Goal: Task Accomplishment & Management: Use online tool/utility

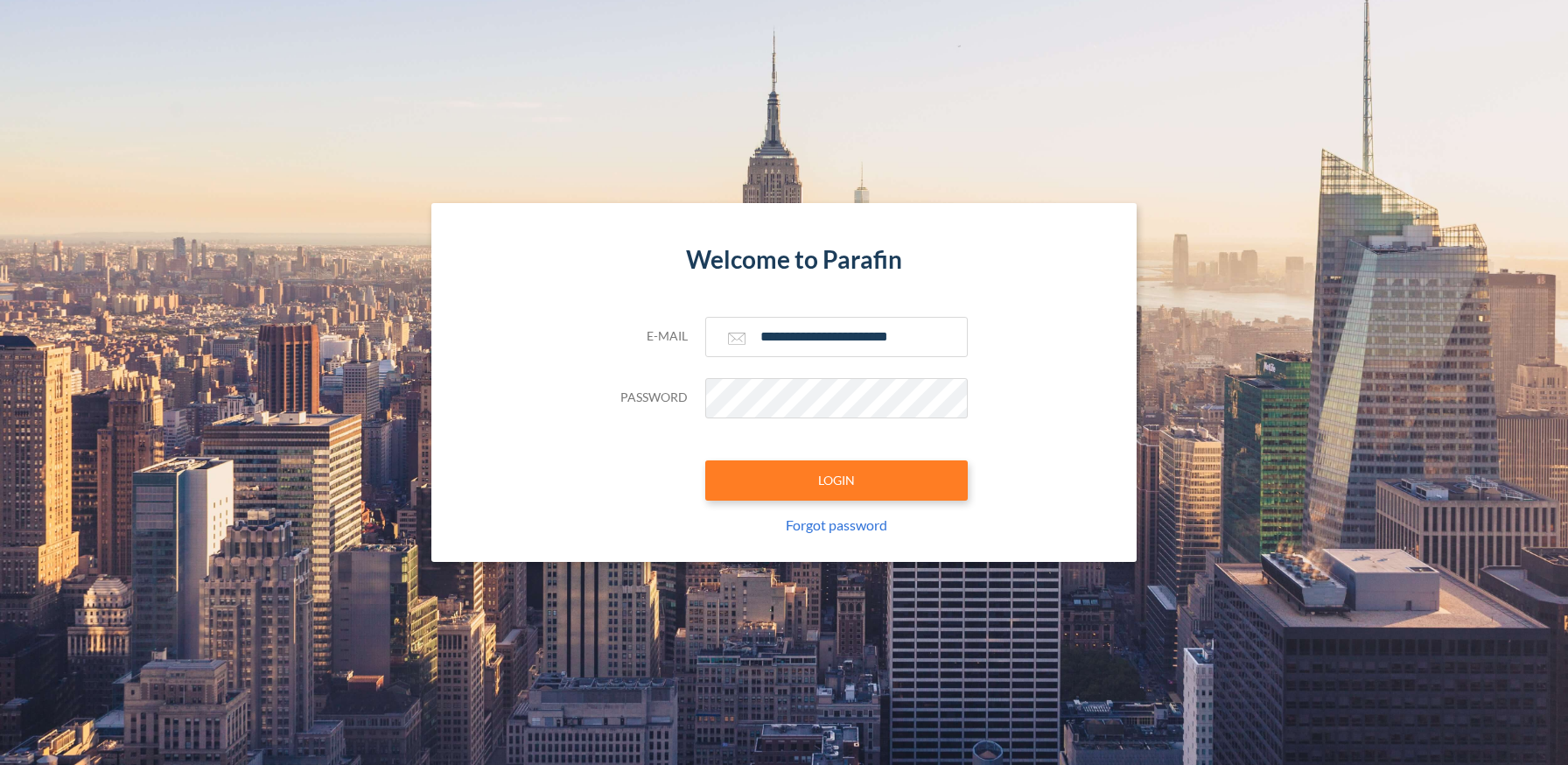
type input "**********"
click at [835, 479] on button "LOGIN" at bounding box center [836, 480] width 263 height 41
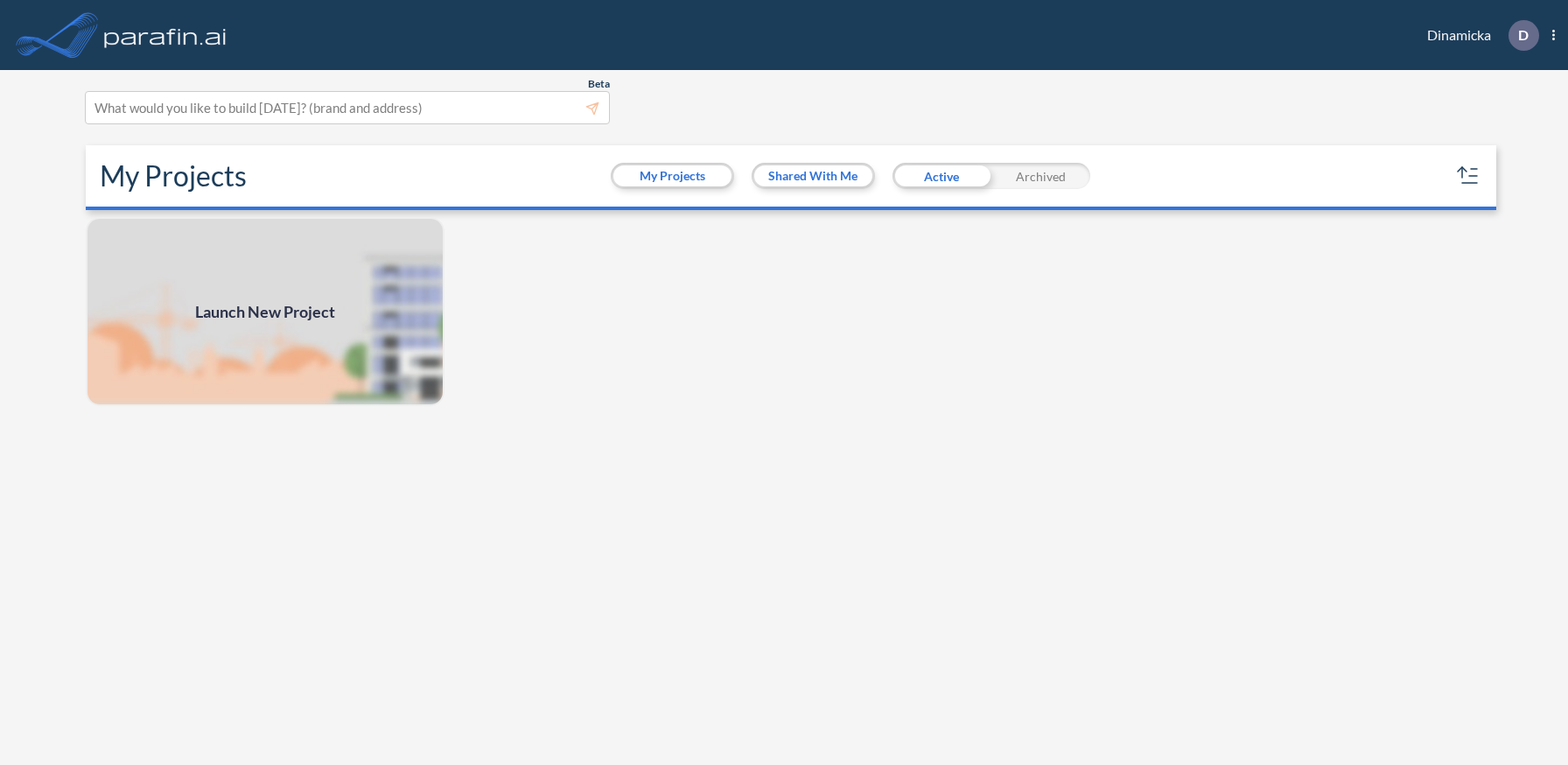
scroll to position [4, 0]
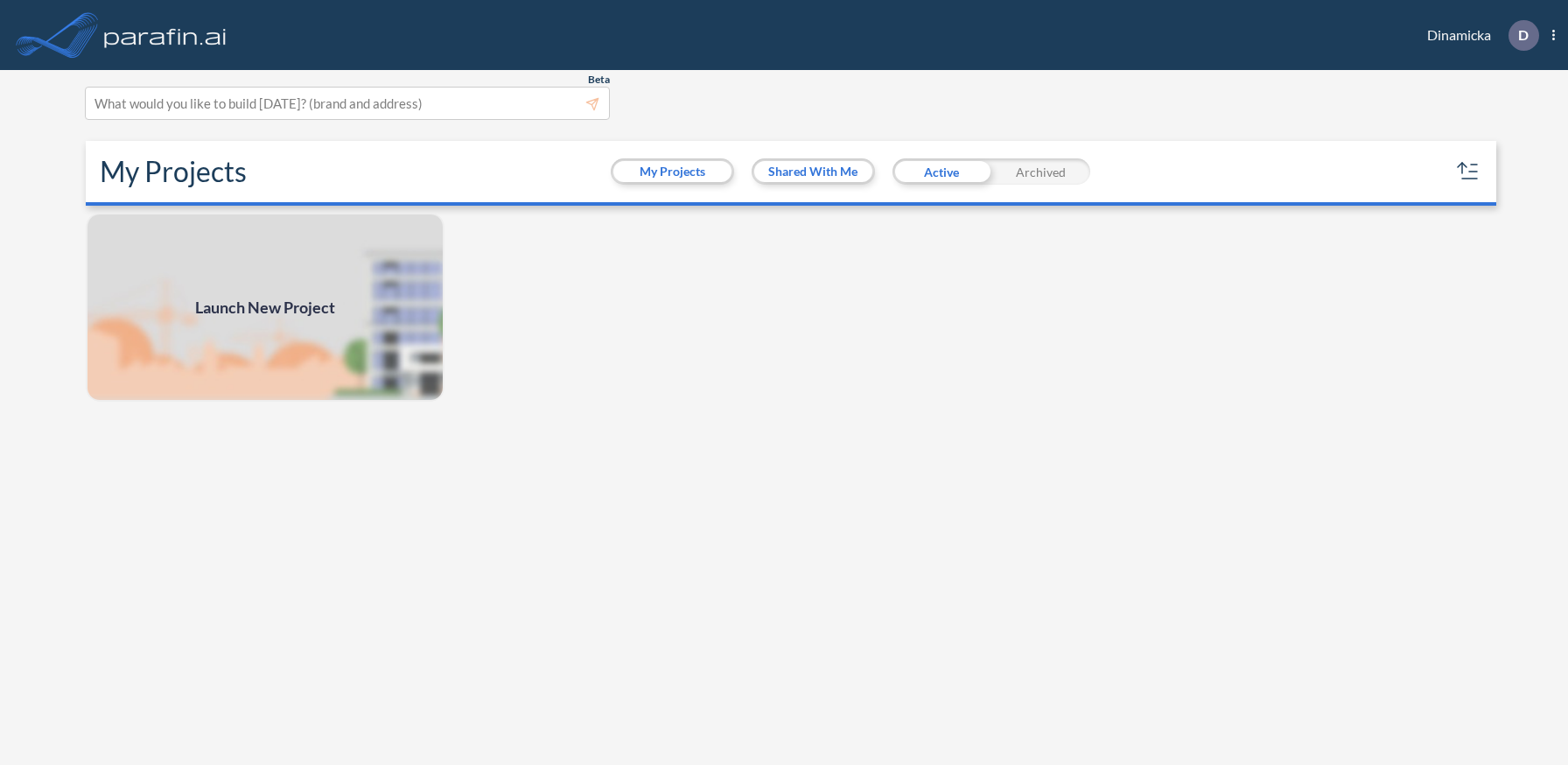
click at [264, 307] on span "Launch New Project" at bounding box center [265, 308] width 140 height 24
